Goal: Navigation & Orientation: Find specific page/section

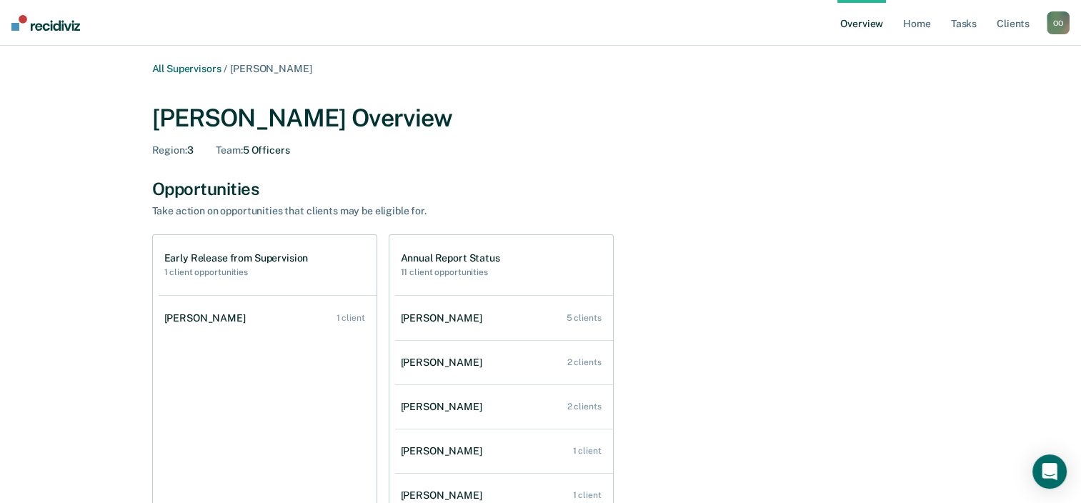
click at [1056, 31] on div "O O" at bounding box center [1057, 22] width 23 height 23
click at [966, 94] on link "Log Out" at bounding box center [1000, 92] width 115 height 12
